Goal: Information Seeking & Learning: Learn about a topic

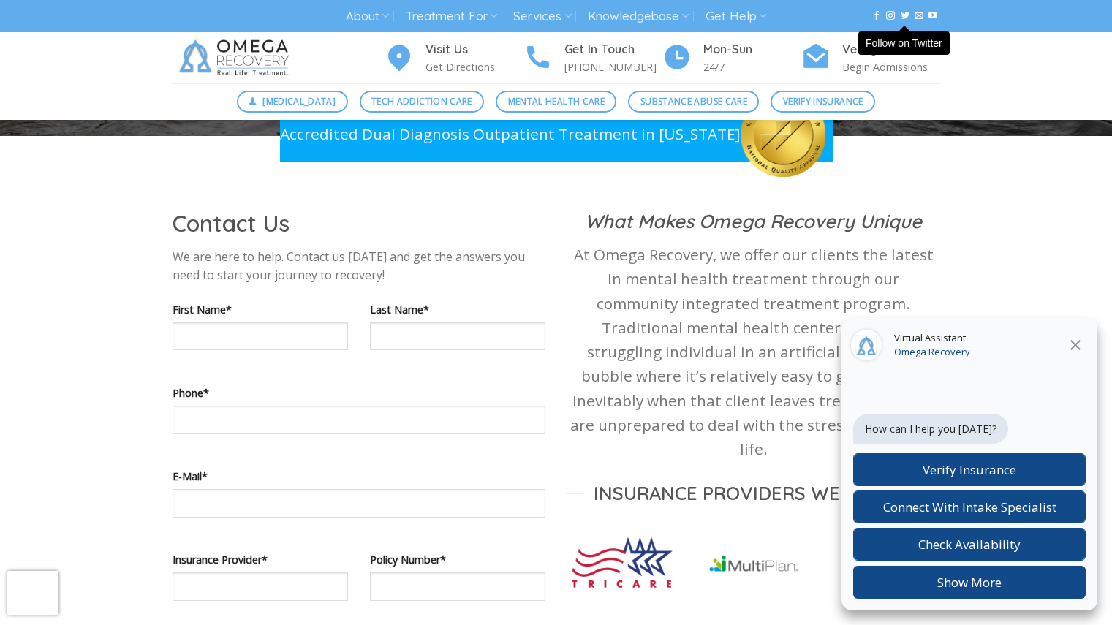
scroll to position [219, 0]
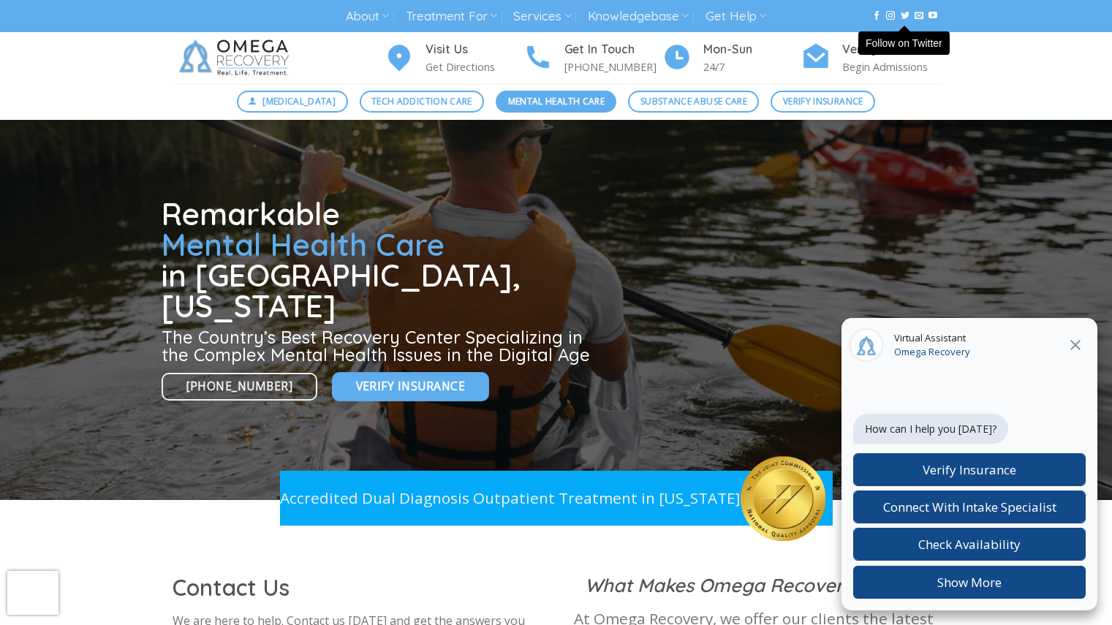
click at [591, 103] on span "Mental Health Care" at bounding box center [556, 101] width 97 height 14
